Goal: Transaction & Acquisition: Purchase product/service

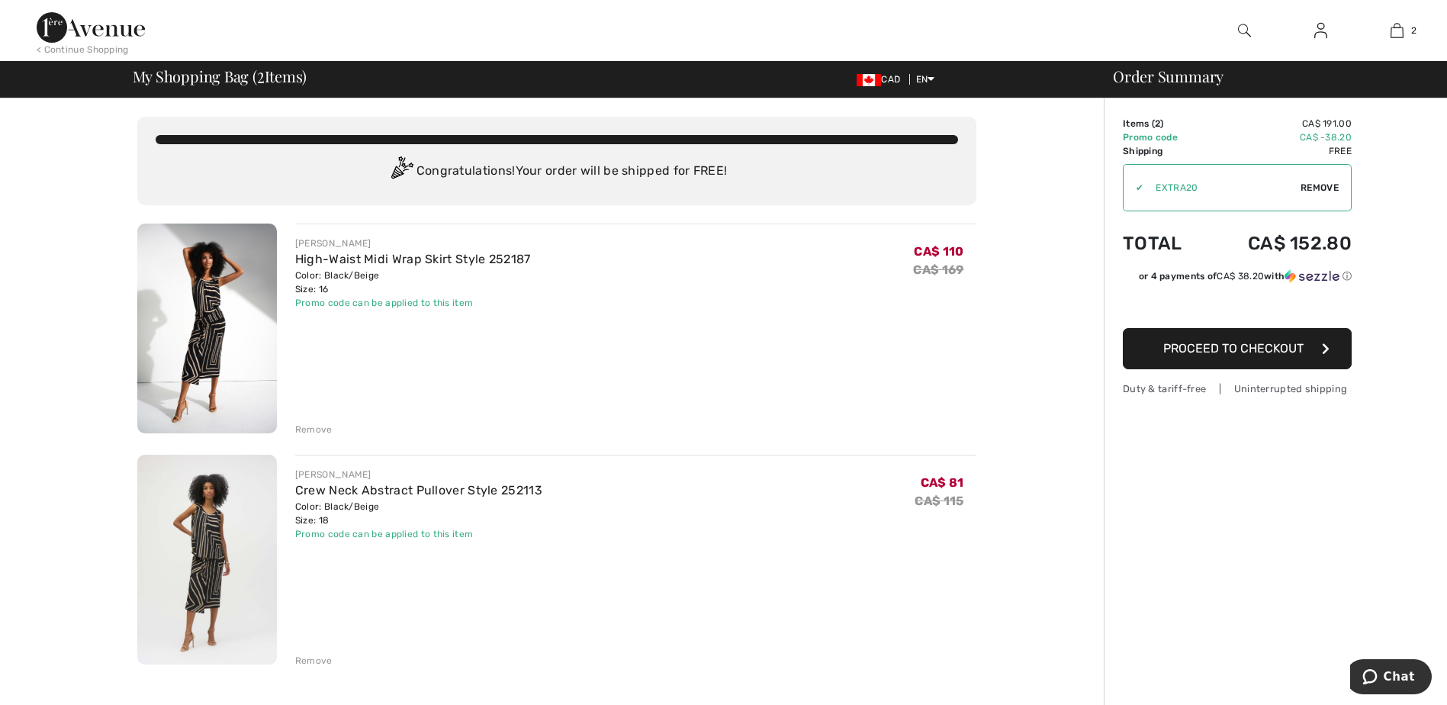
drag, startPoint x: 226, startPoint y: 571, endPoint x: 213, endPoint y: 576, distance: 13.7
click at [226, 572] on img at bounding box center [207, 560] width 140 height 210
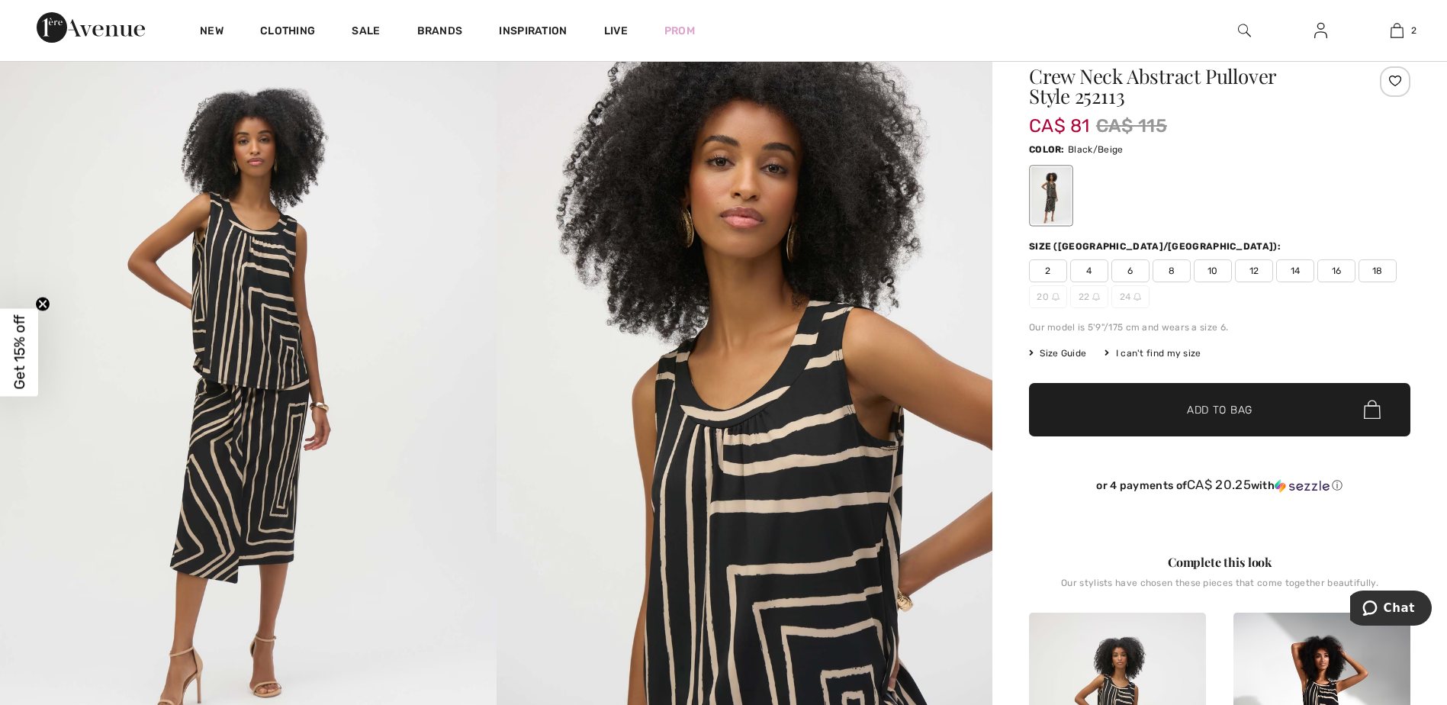
scroll to position [153, 0]
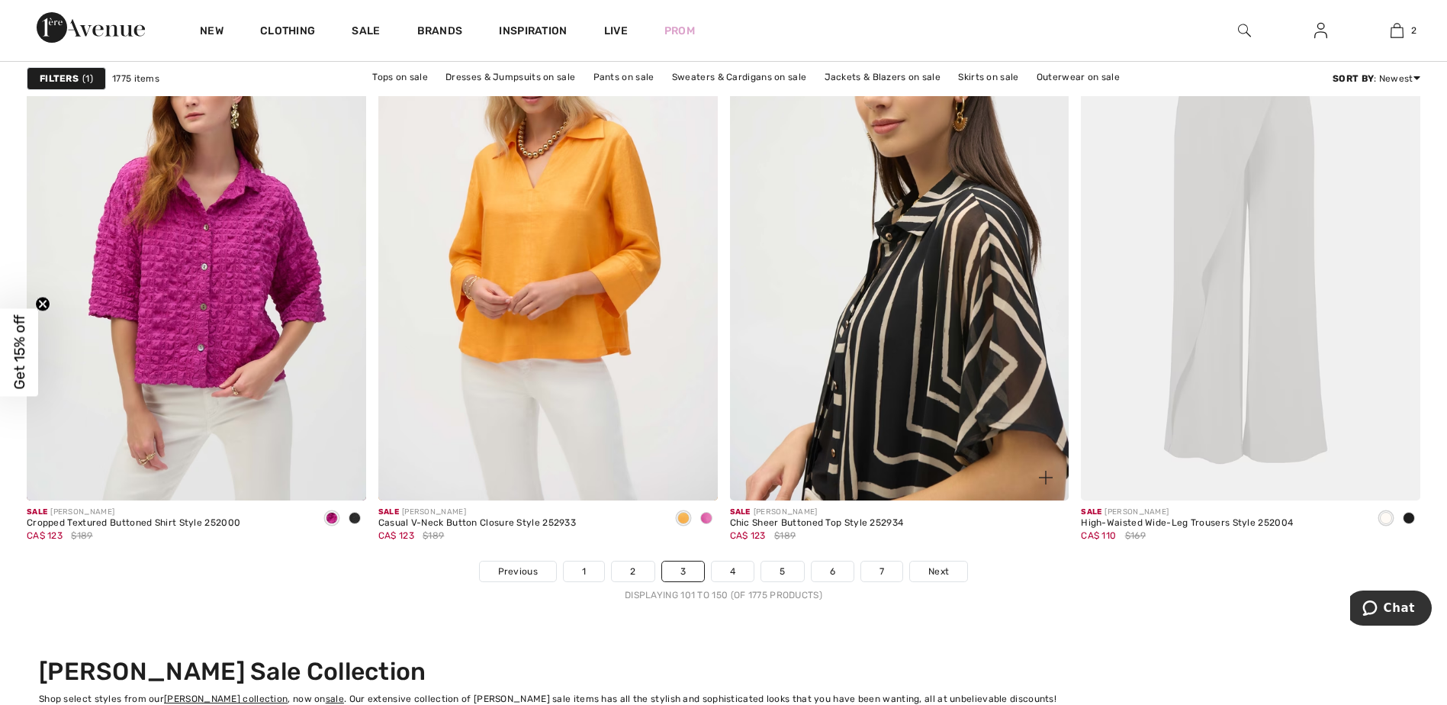
scroll to position [8618, 0]
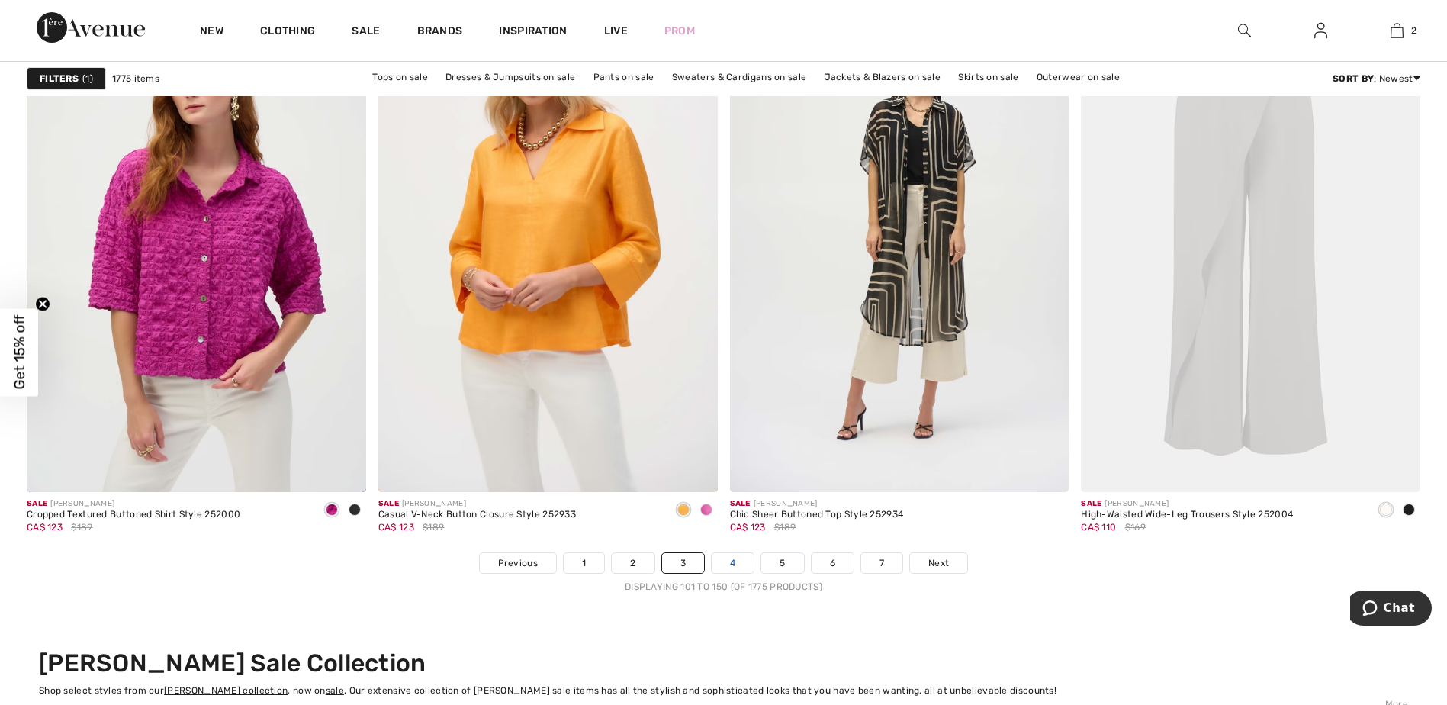
click at [732, 564] on link "4" at bounding box center [733, 563] width 42 height 20
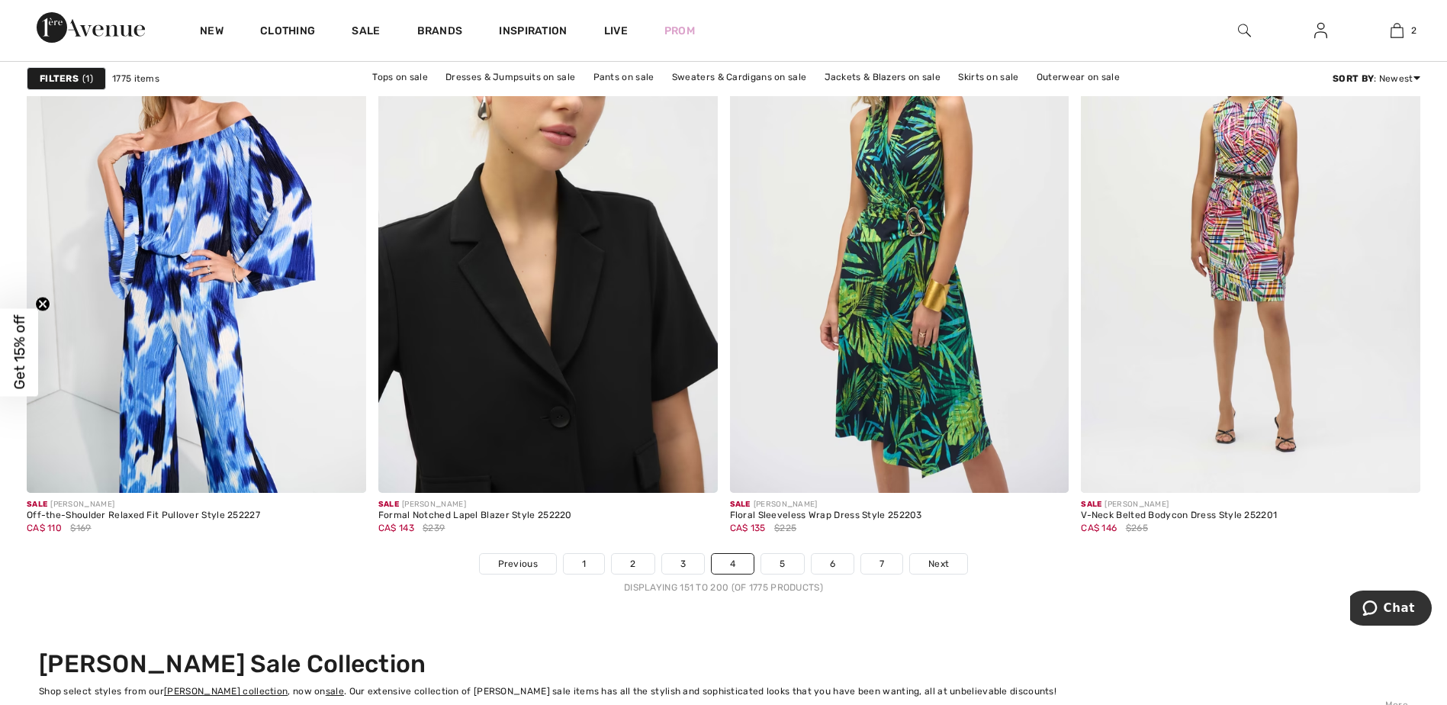
scroll to position [8618, 0]
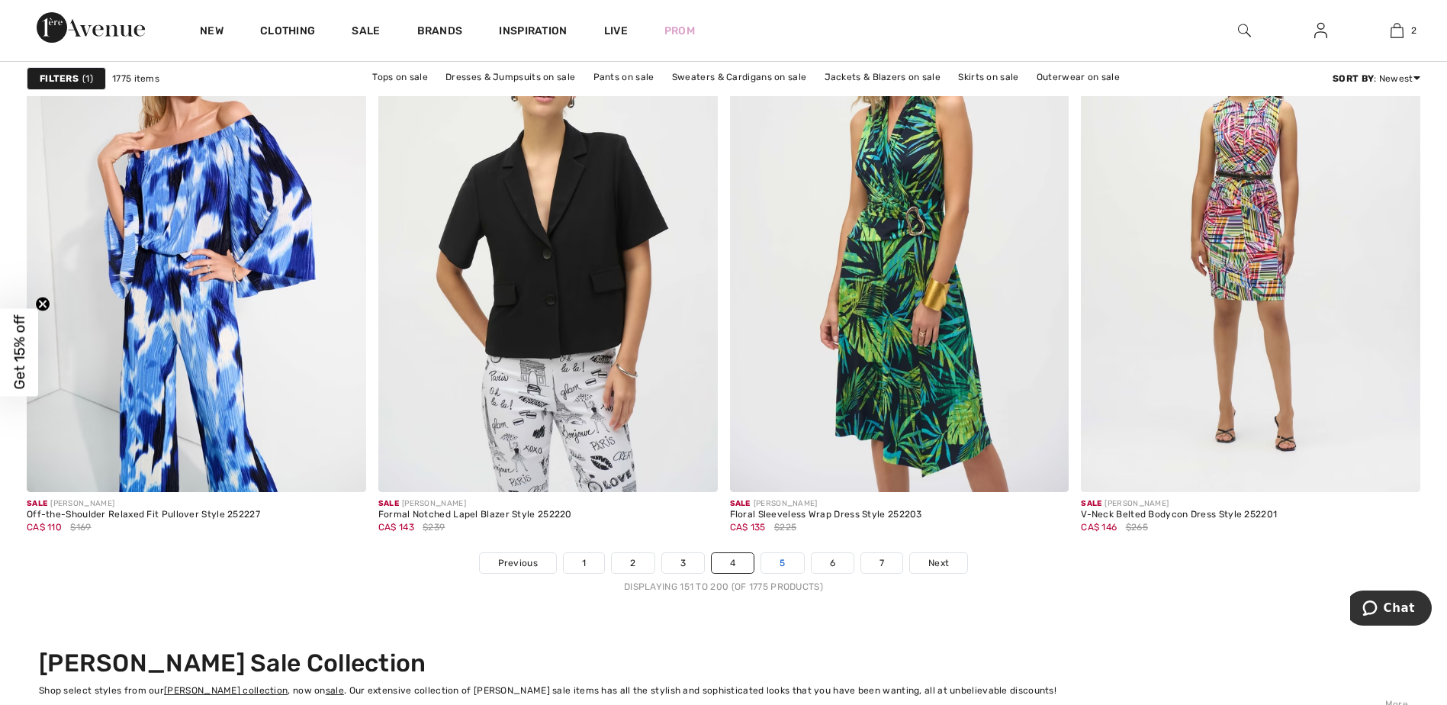
click at [782, 566] on link "5" at bounding box center [782, 563] width 42 height 20
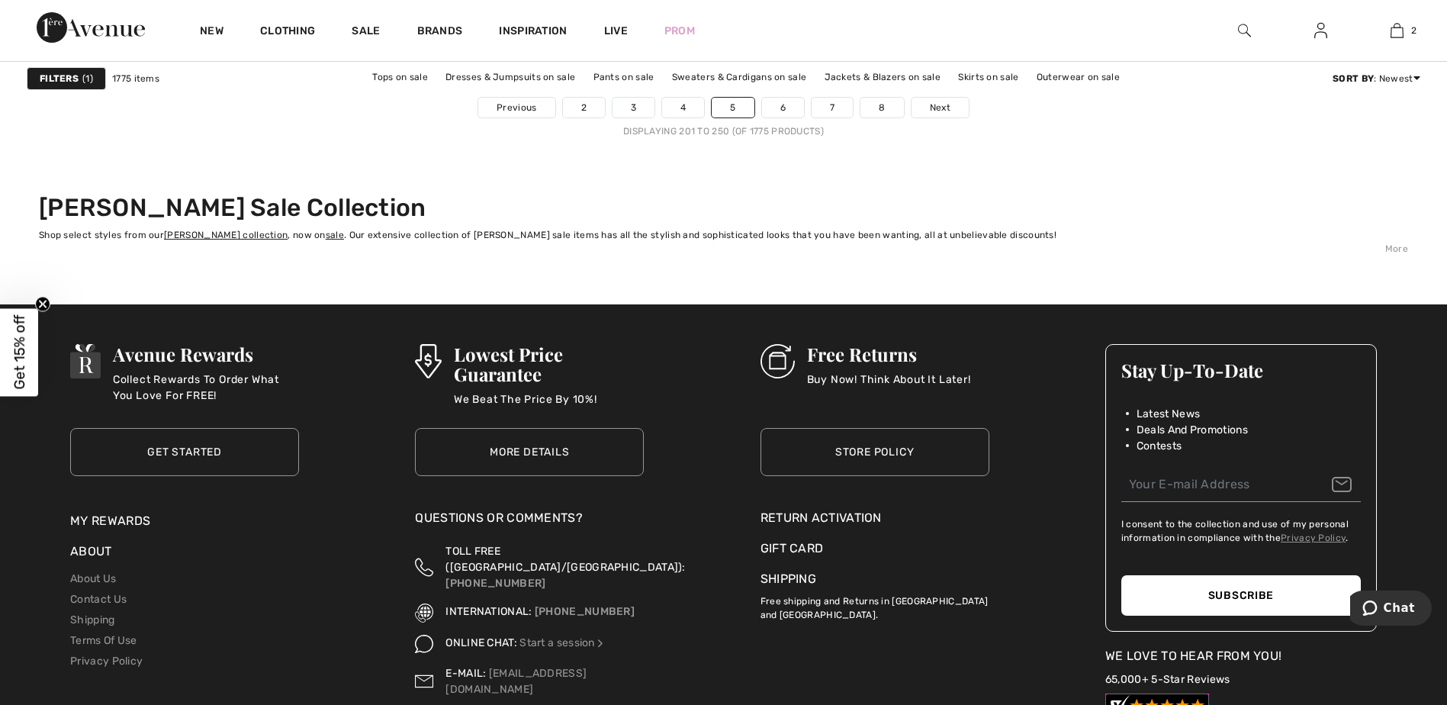
scroll to position [8923, 0]
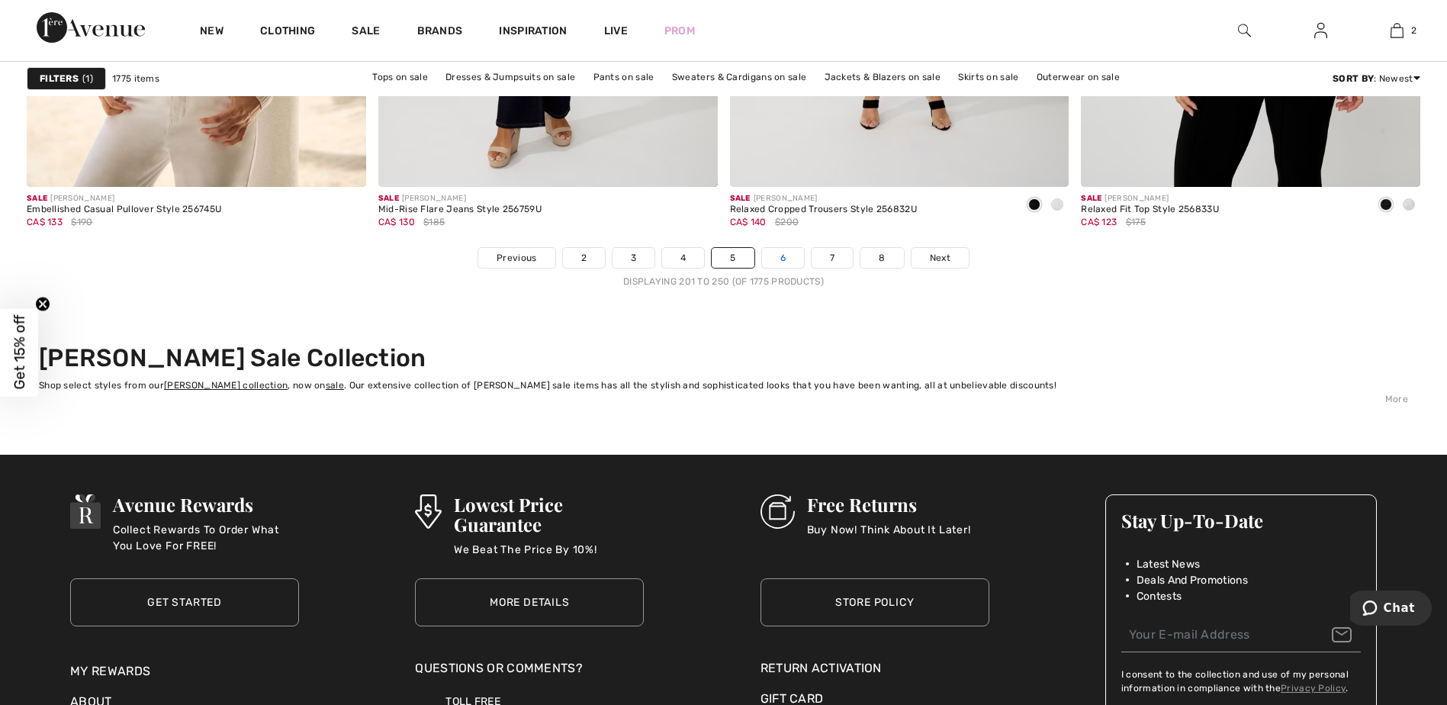
click at [787, 255] on link "6" at bounding box center [783, 258] width 42 height 20
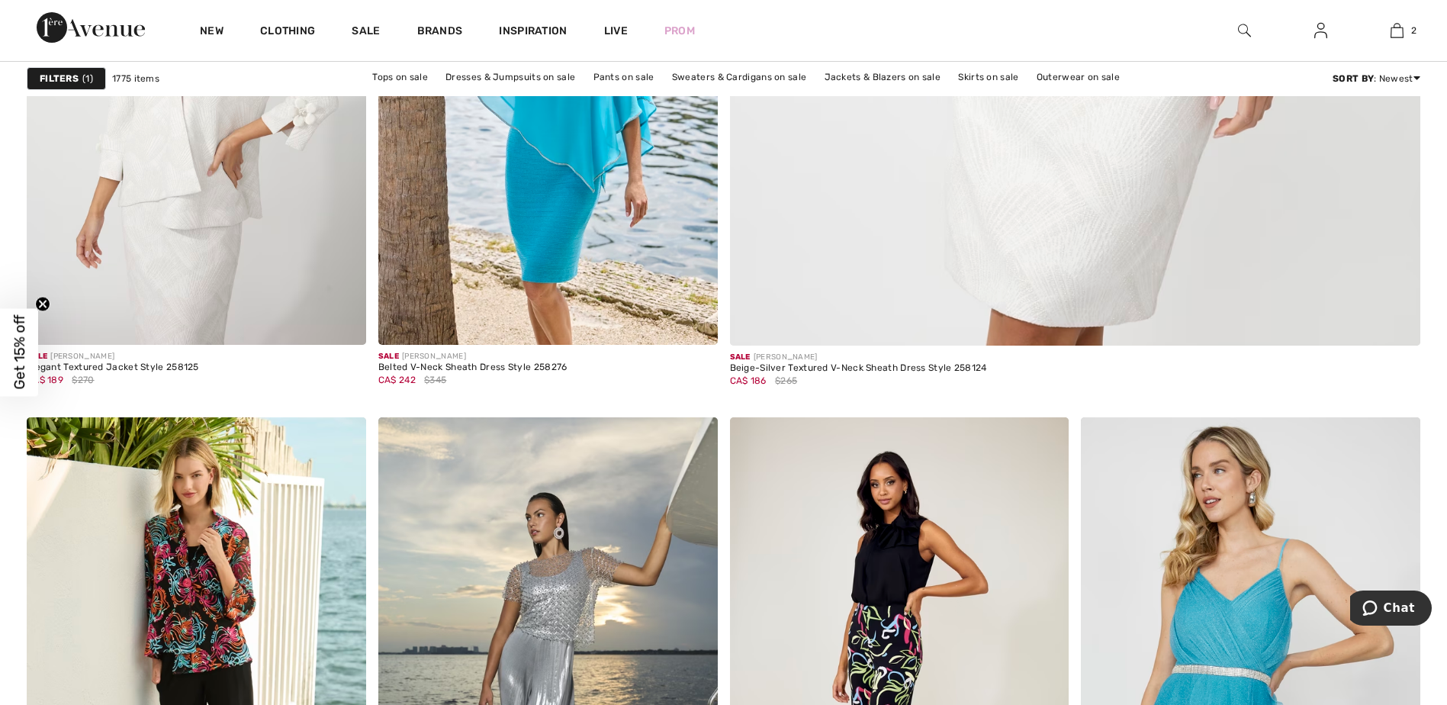
scroll to position [915, 0]
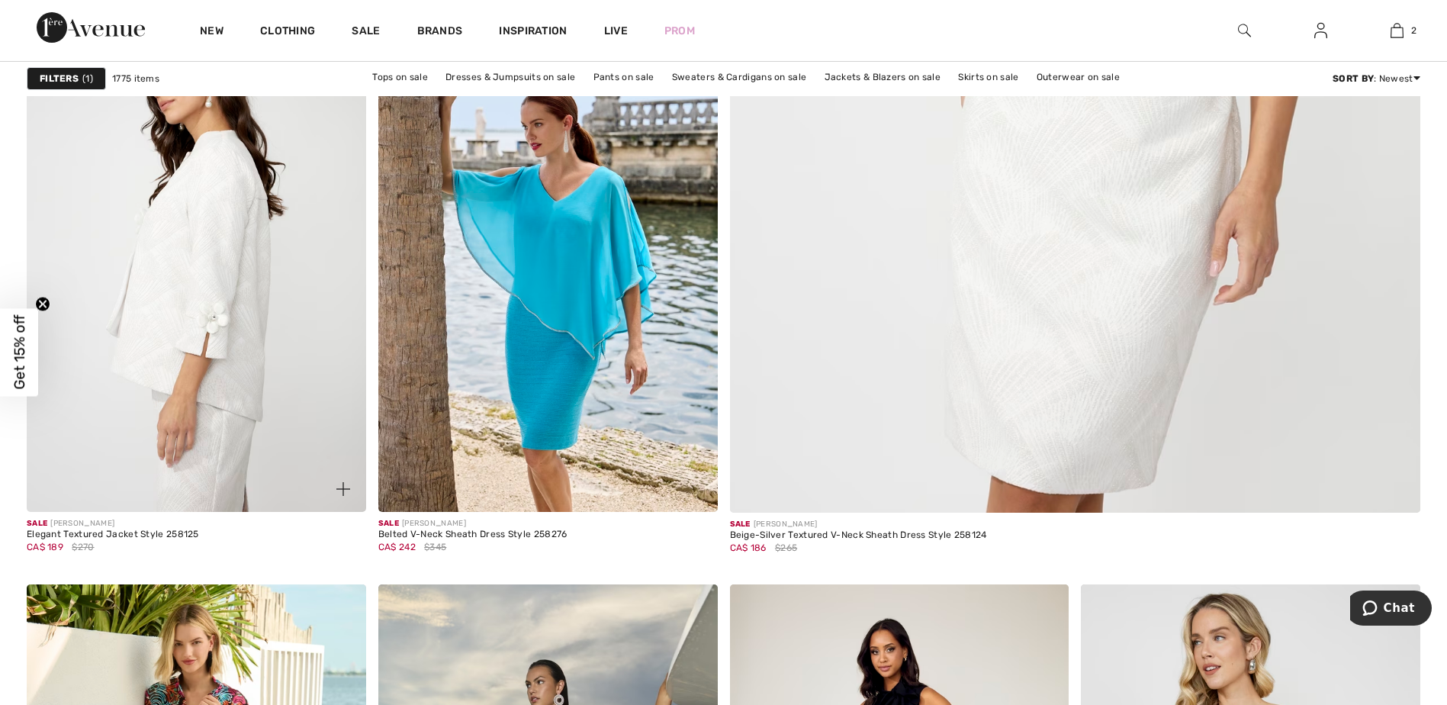
click at [230, 328] on img at bounding box center [196, 257] width 339 height 509
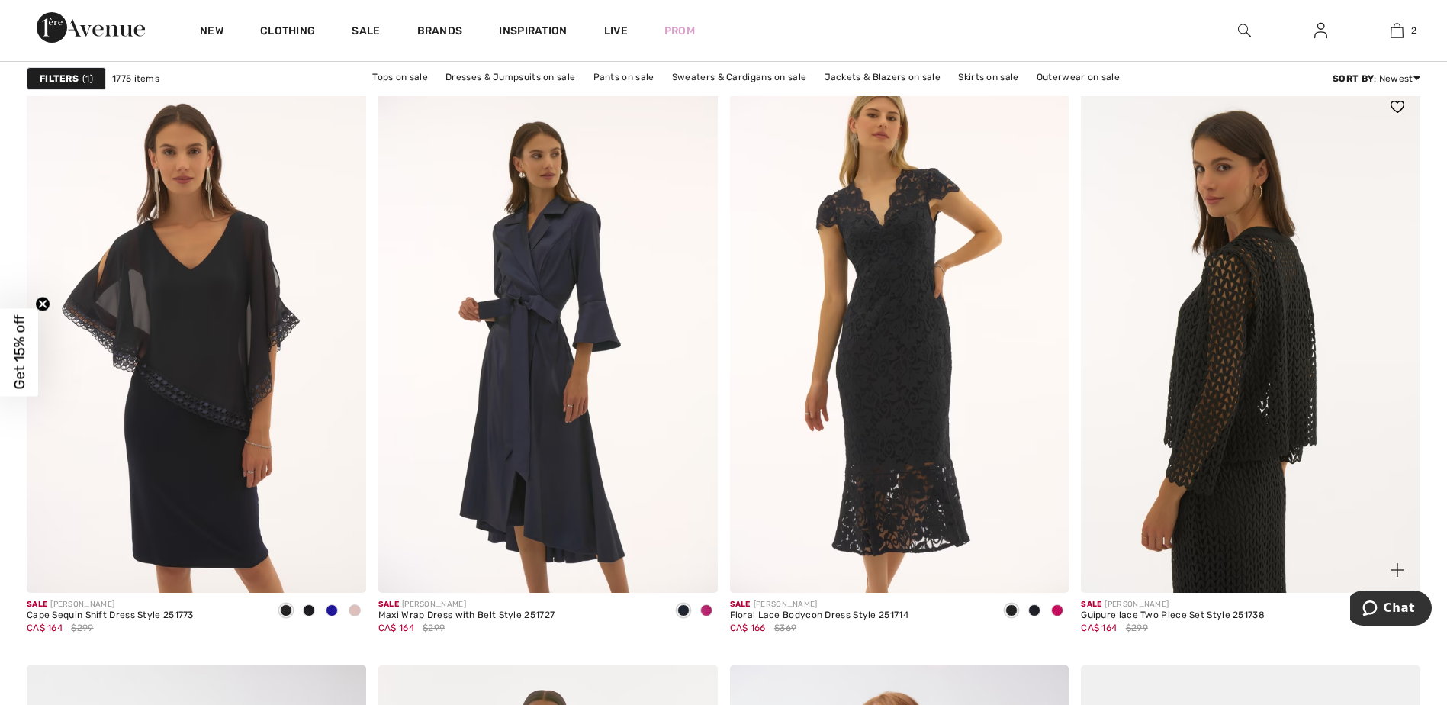
scroll to position [7398, 0]
